Goal: Task Accomplishment & Management: Use online tool/utility

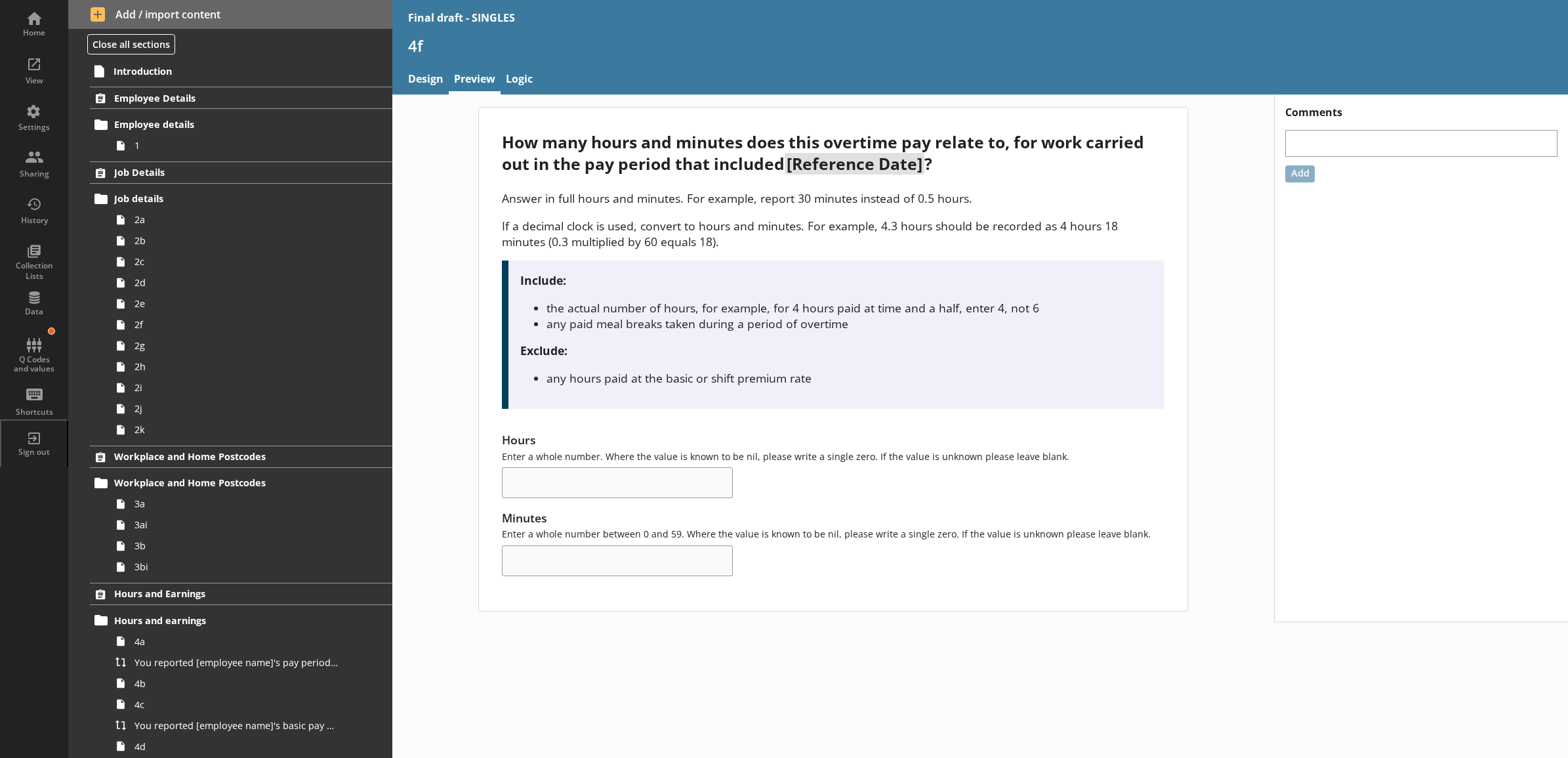
scroll to position [273, 0]
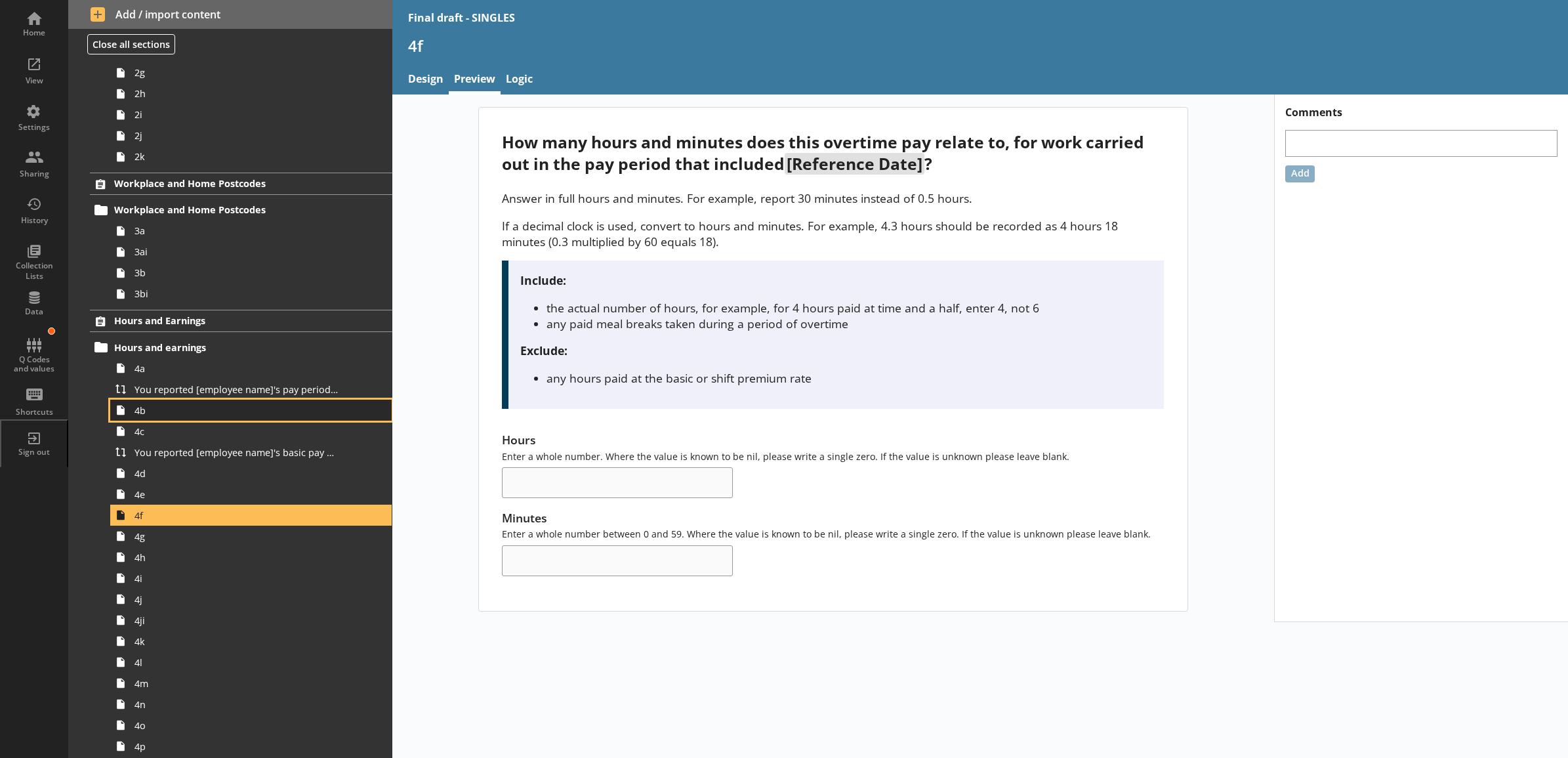
click at [251, 416] on span "4b" at bounding box center [236, 410] width 204 height 12
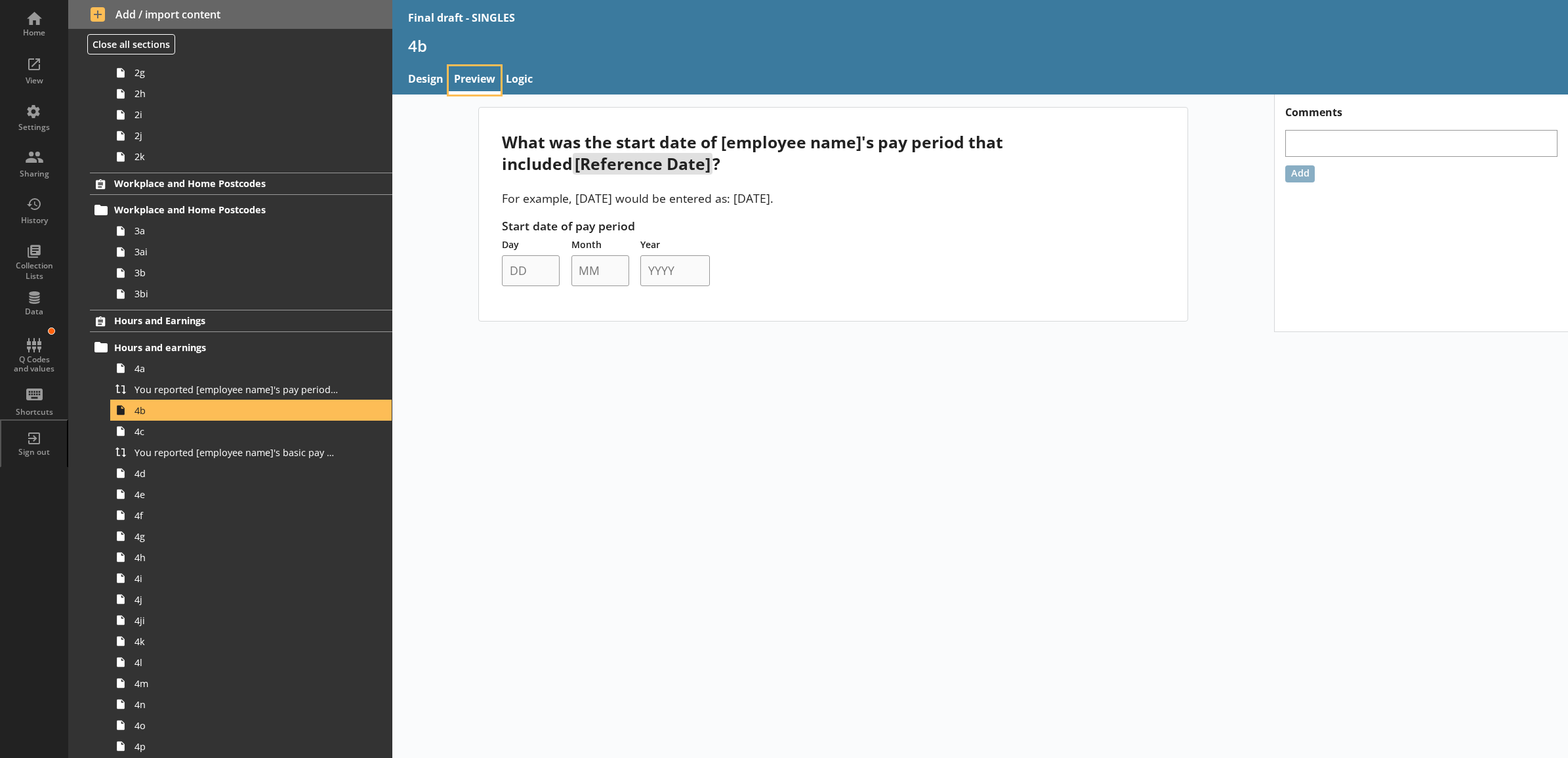
click at [464, 85] on link "Preview" at bounding box center [474, 80] width 52 height 28
click at [435, 74] on link "Design" at bounding box center [426, 80] width 46 height 28
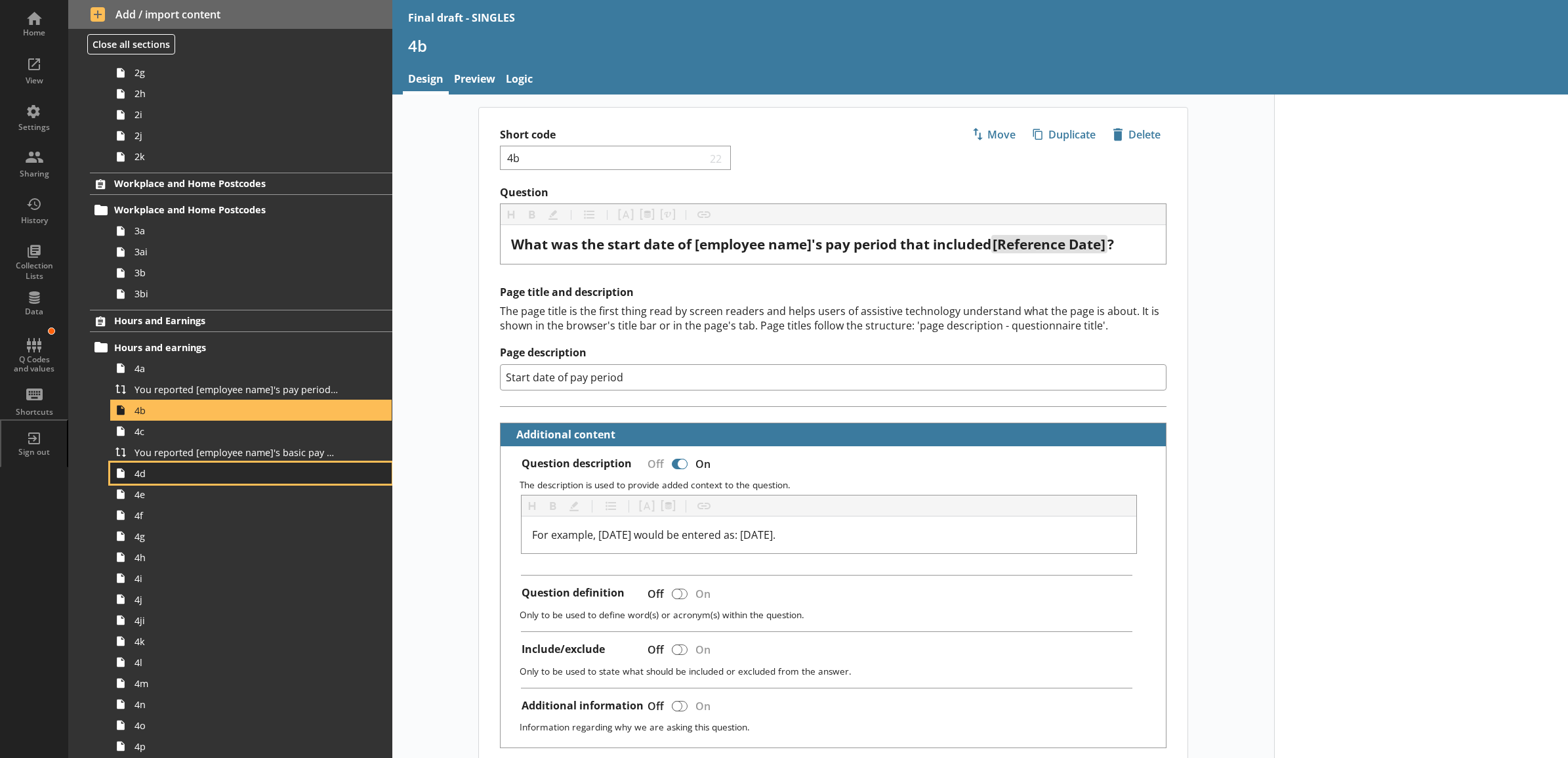
click at [290, 481] on link "4d" at bounding box center [250, 473] width 281 height 21
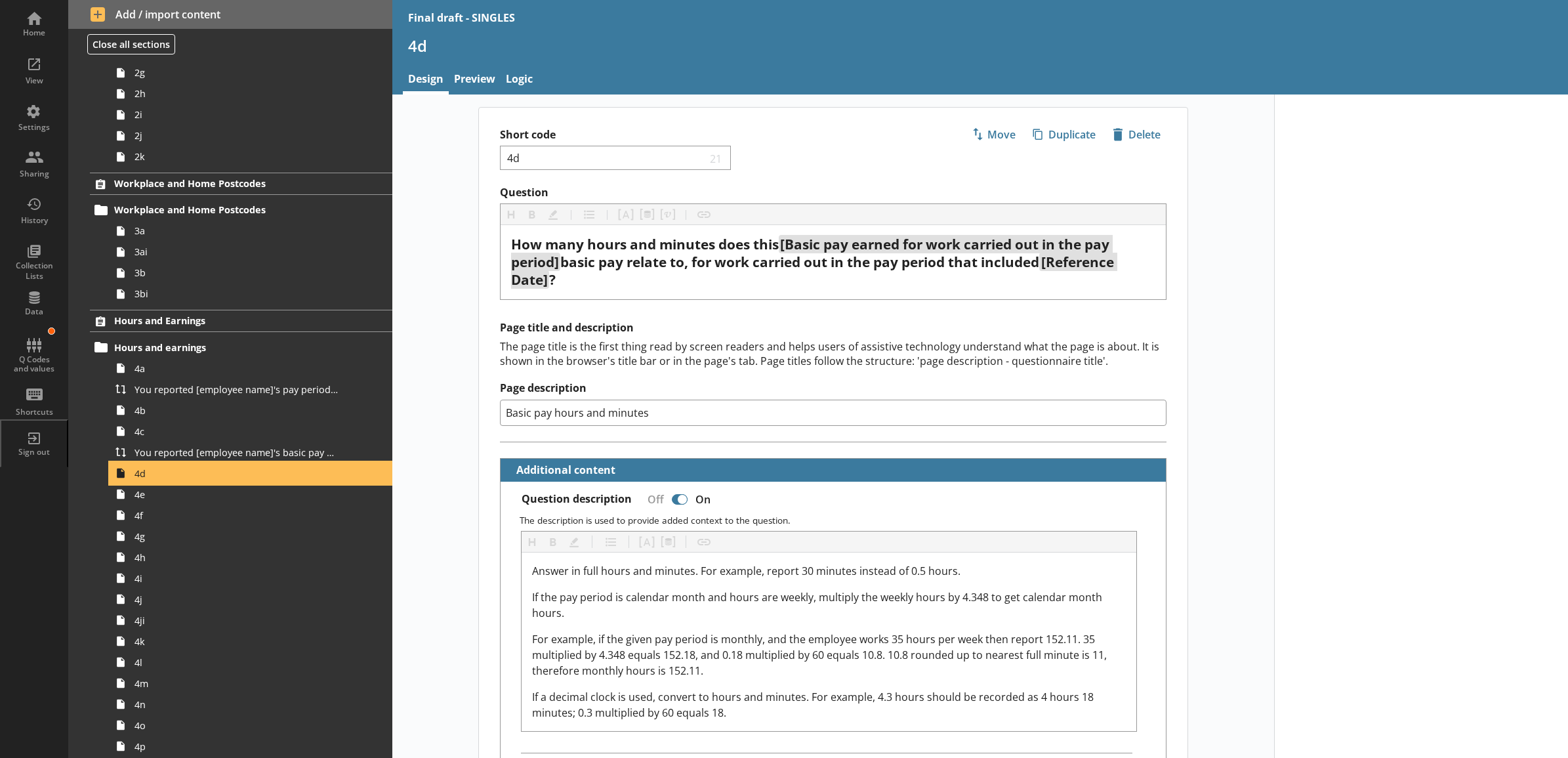
type textarea "x"
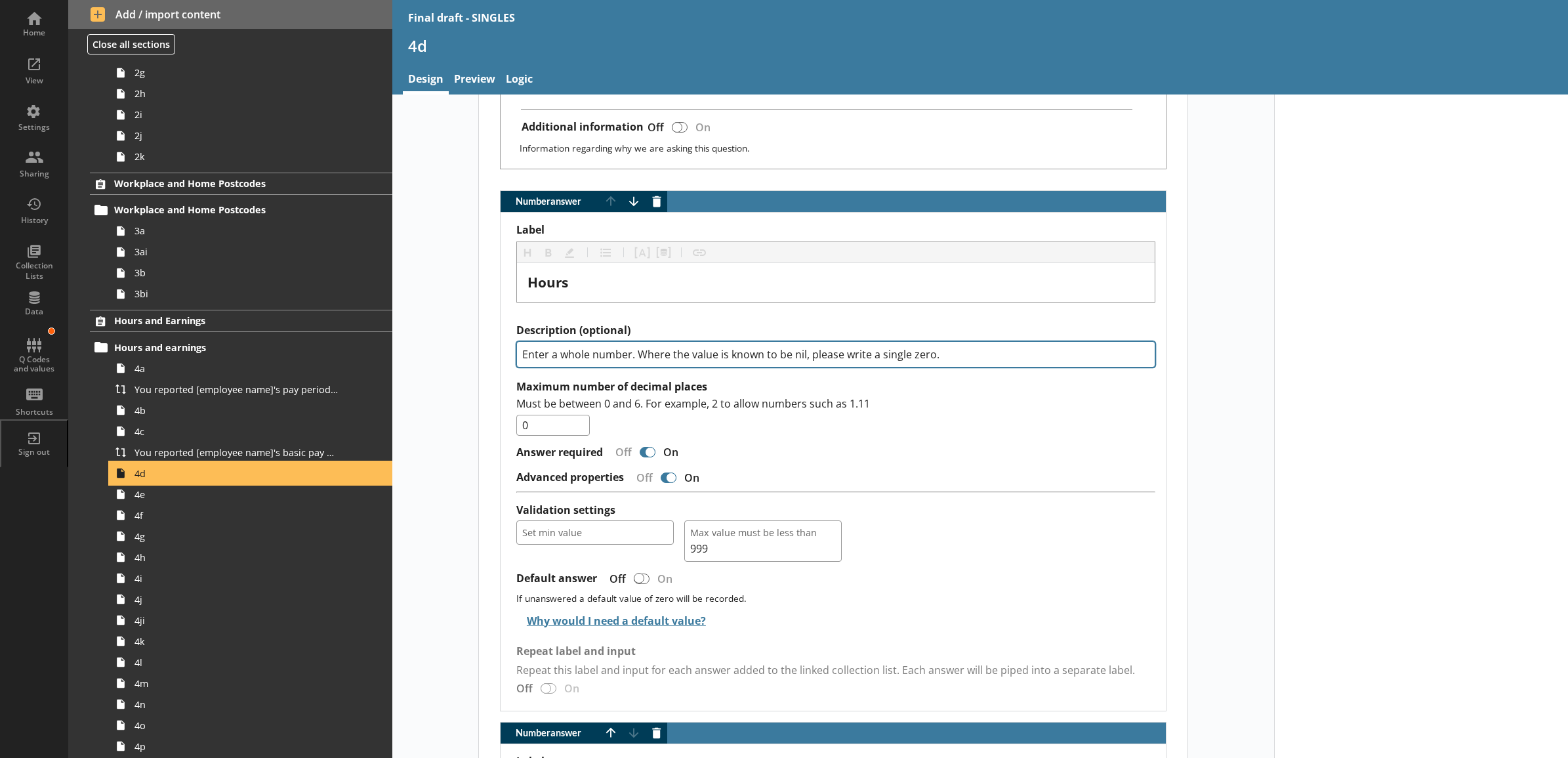
scroll to position [956, 0]
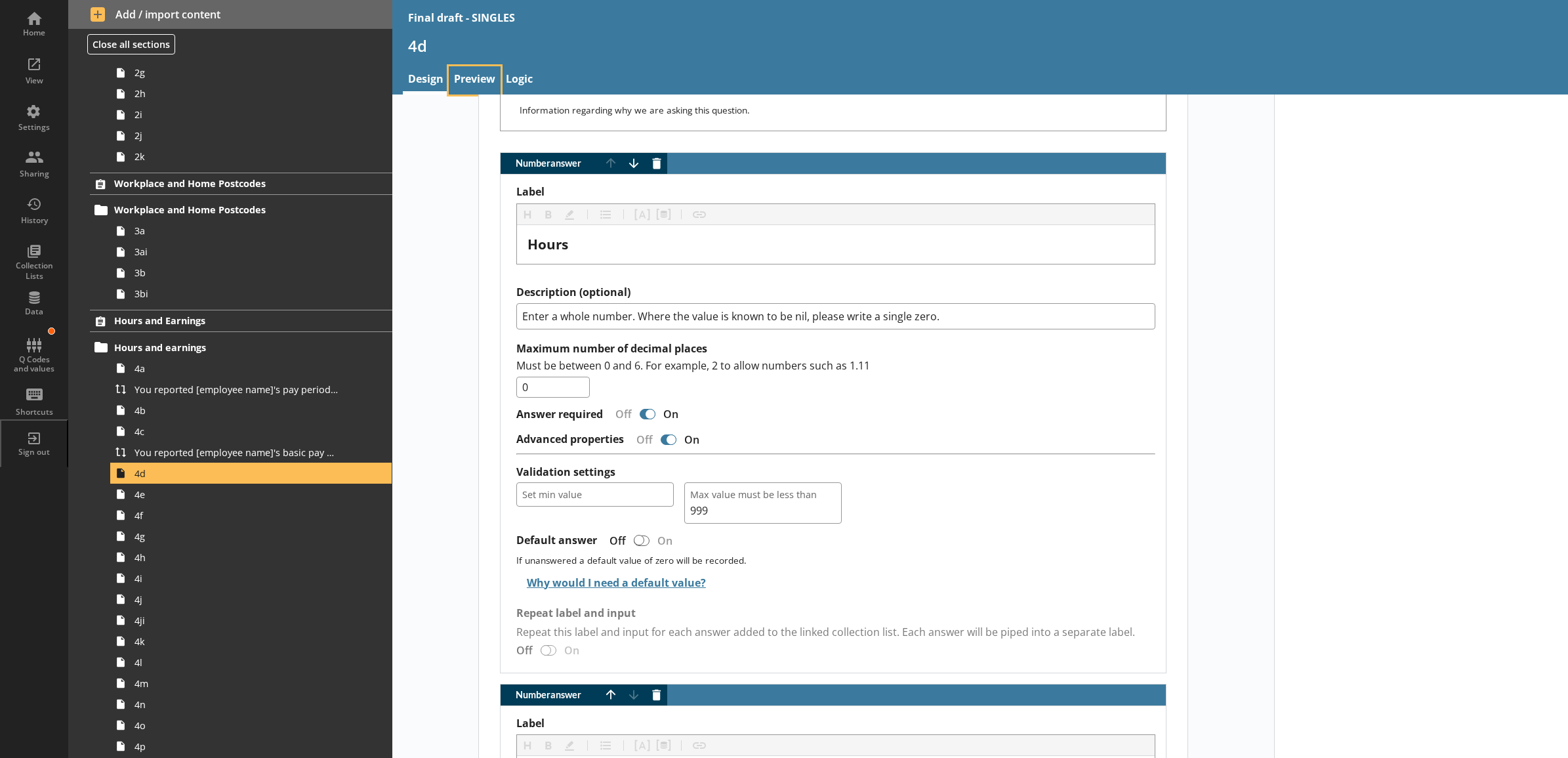
click at [467, 86] on link "Preview" at bounding box center [474, 80] width 52 height 28
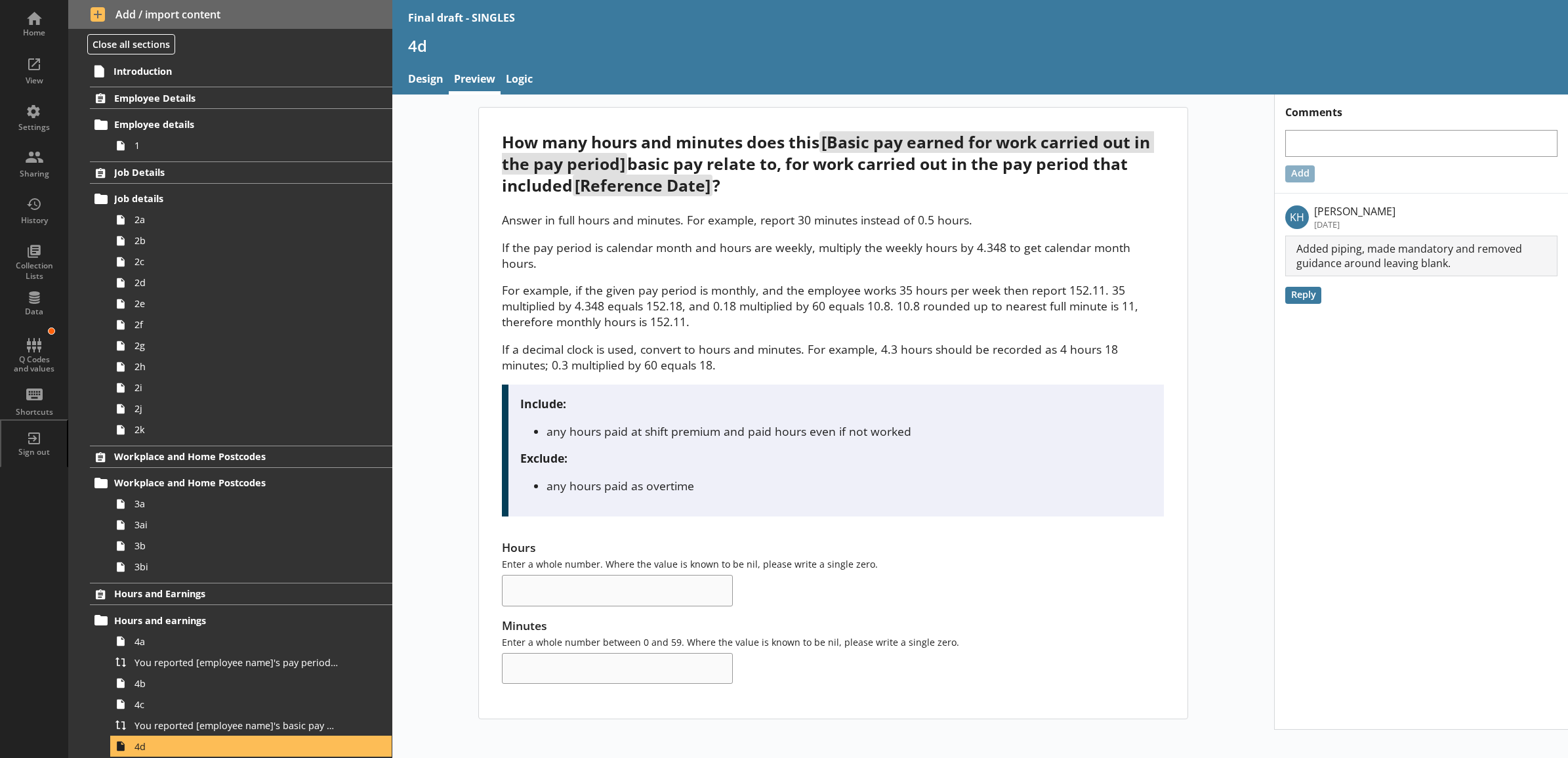
scroll to position [136, 0]
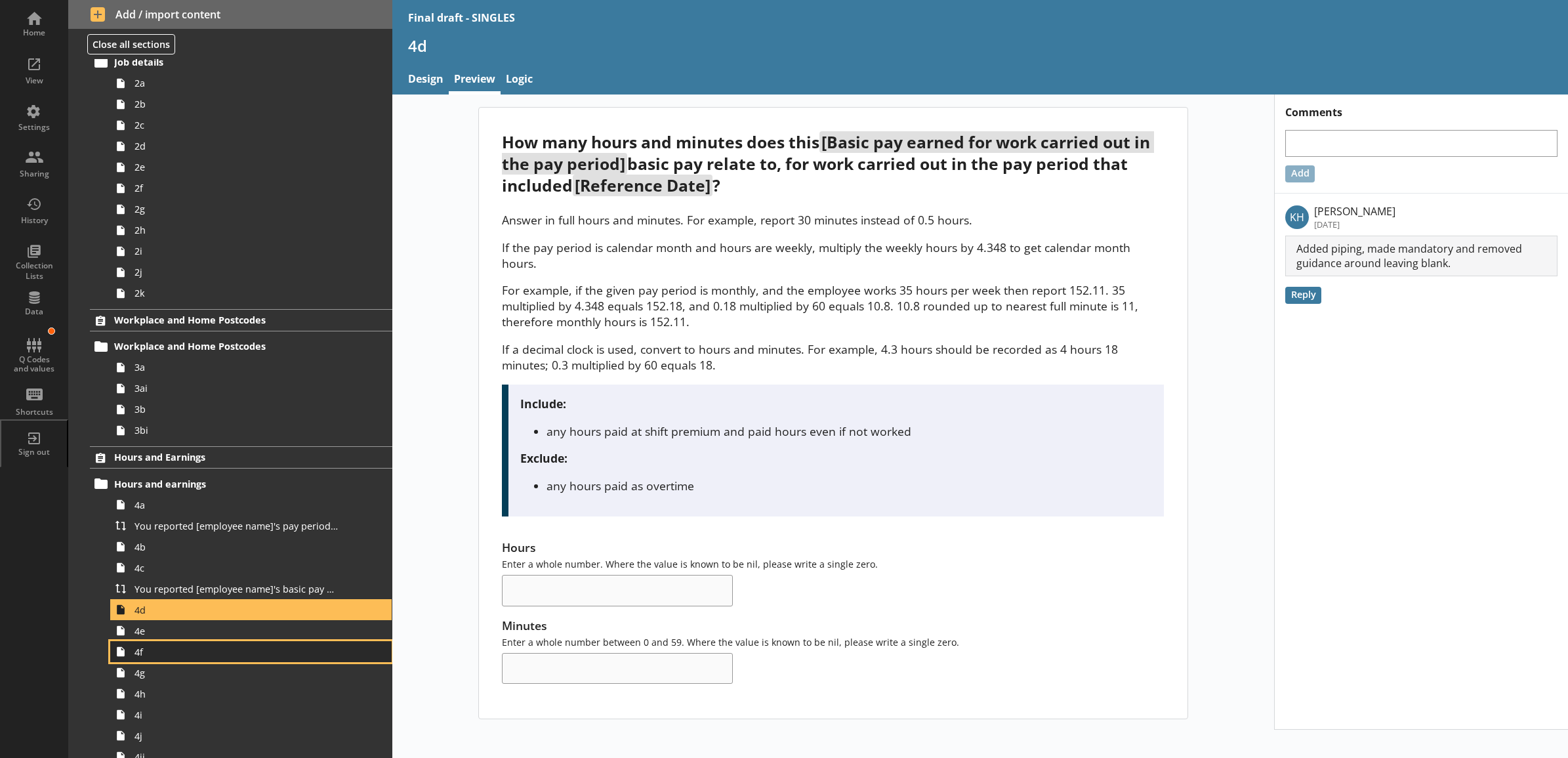
click at [156, 658] on span "4f" at bounding box center [236, 652] width 204 height 12
